Goal: Task Accomplishment & Management: Use online tool/utility

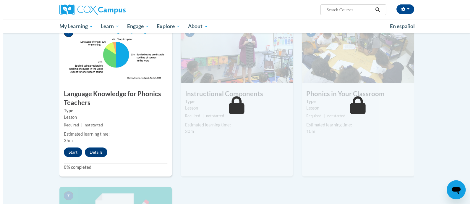
scroll to position [285, 0]
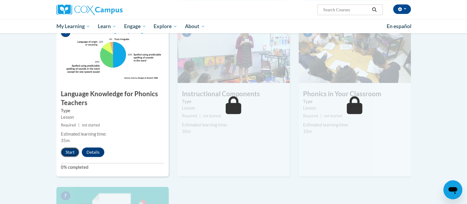
click at [70, 150] on button "Start" at bounding box center [70, 151] width 18 height 9
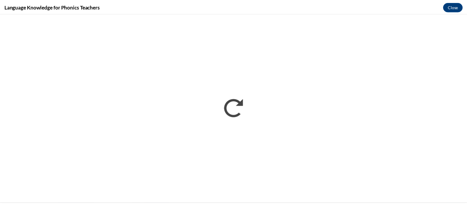
scroll to position [0, 0]
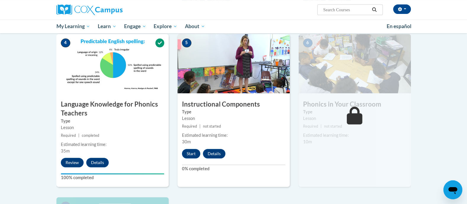
scroll to position [275, 0]
